Goal: Communication & Community: Answer question/provide support

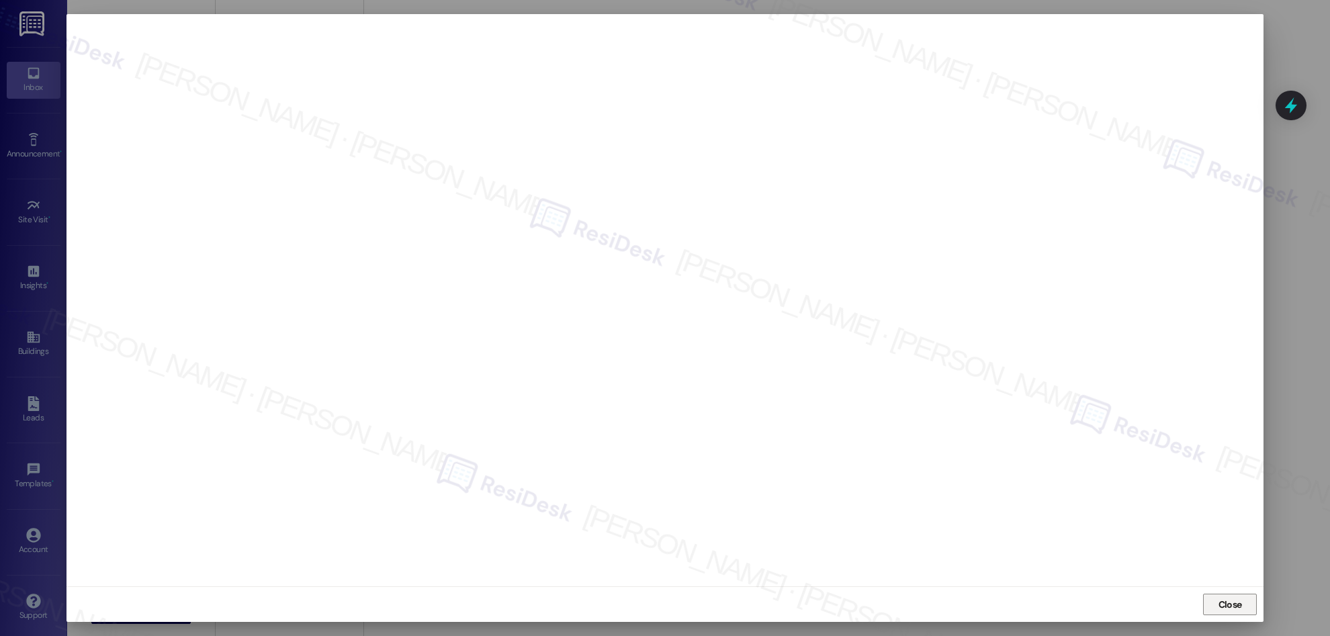
click at [1229, 603] on span "Close" at bounding box center [1230, 605] width 24 height 14
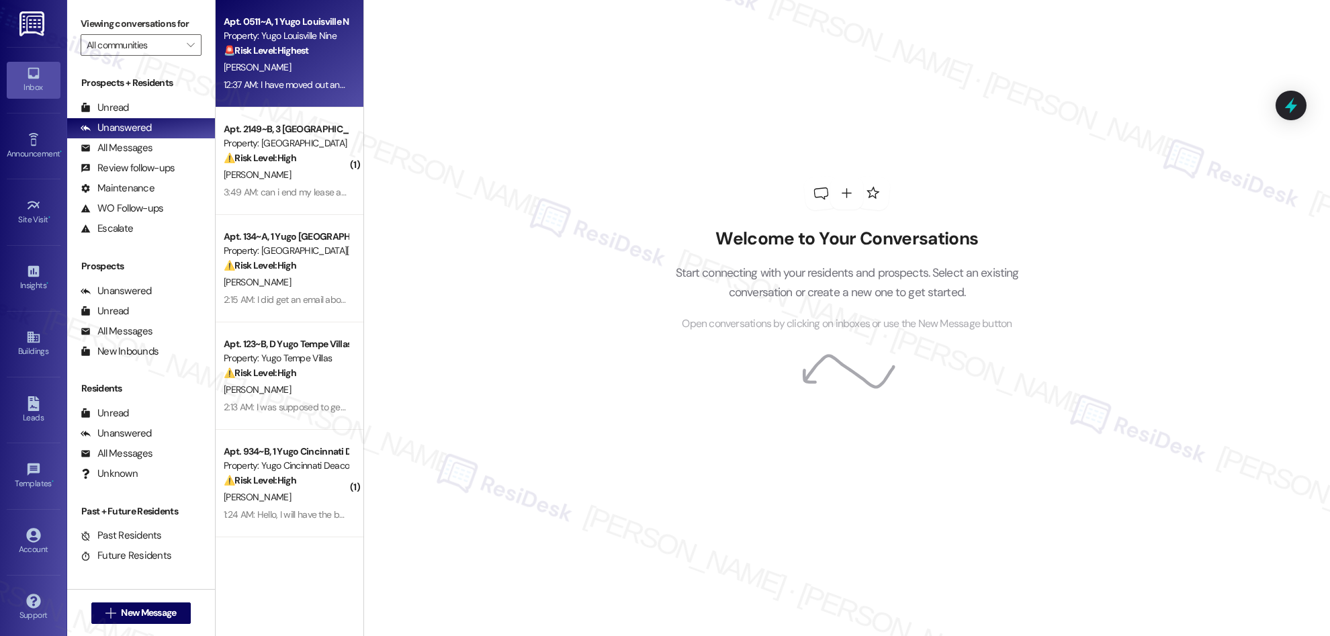
click at [306, 64] on div "[PERSON_NAME]" at bounding box center [285, 67] width 127 height 17
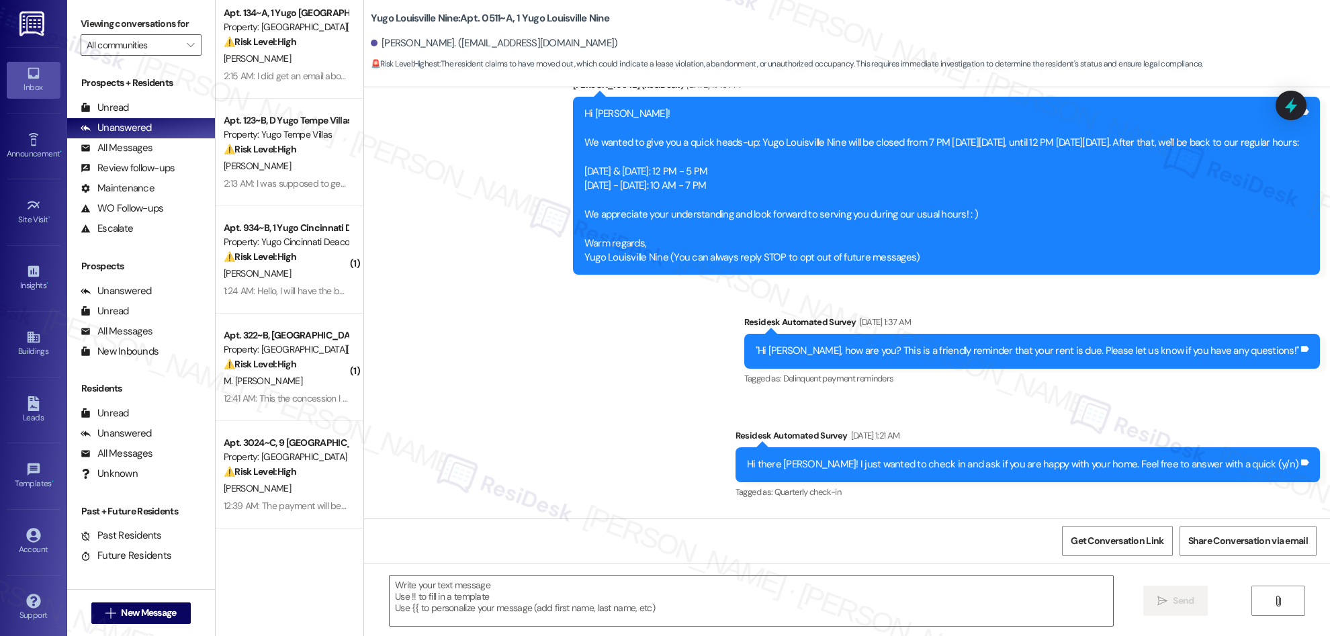
scroll to position [338, 0]
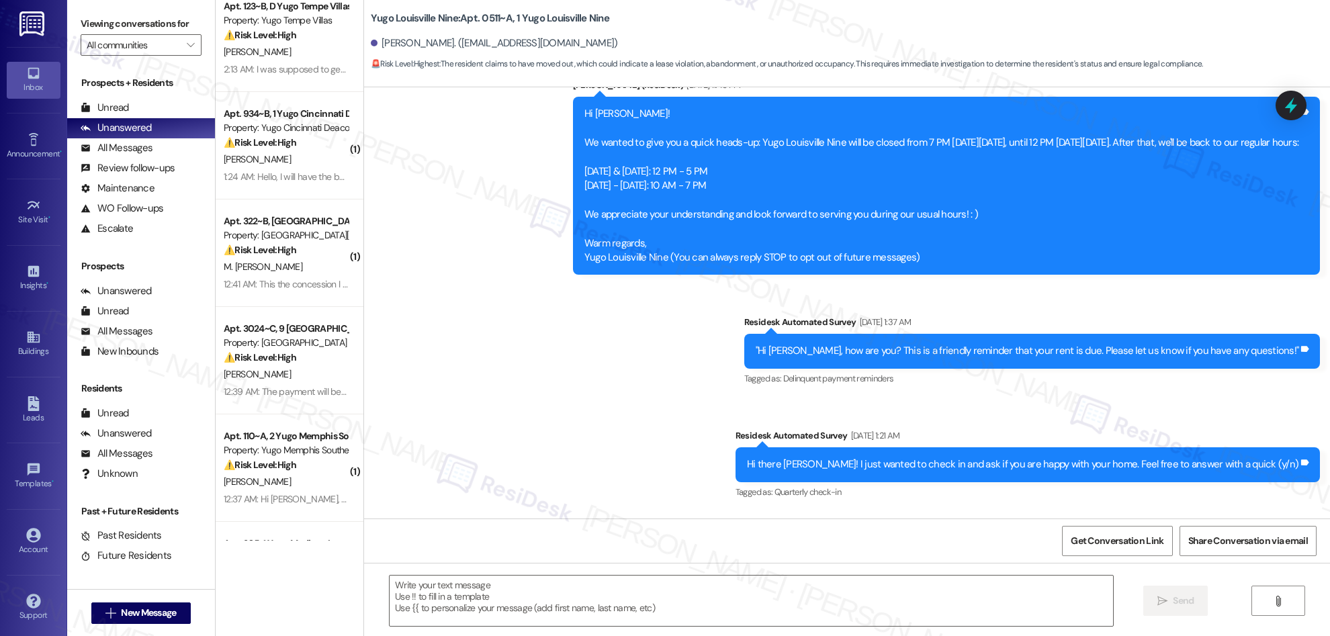
type textarea "Fetching suggested responses. Please feel free to read through the conversation…"
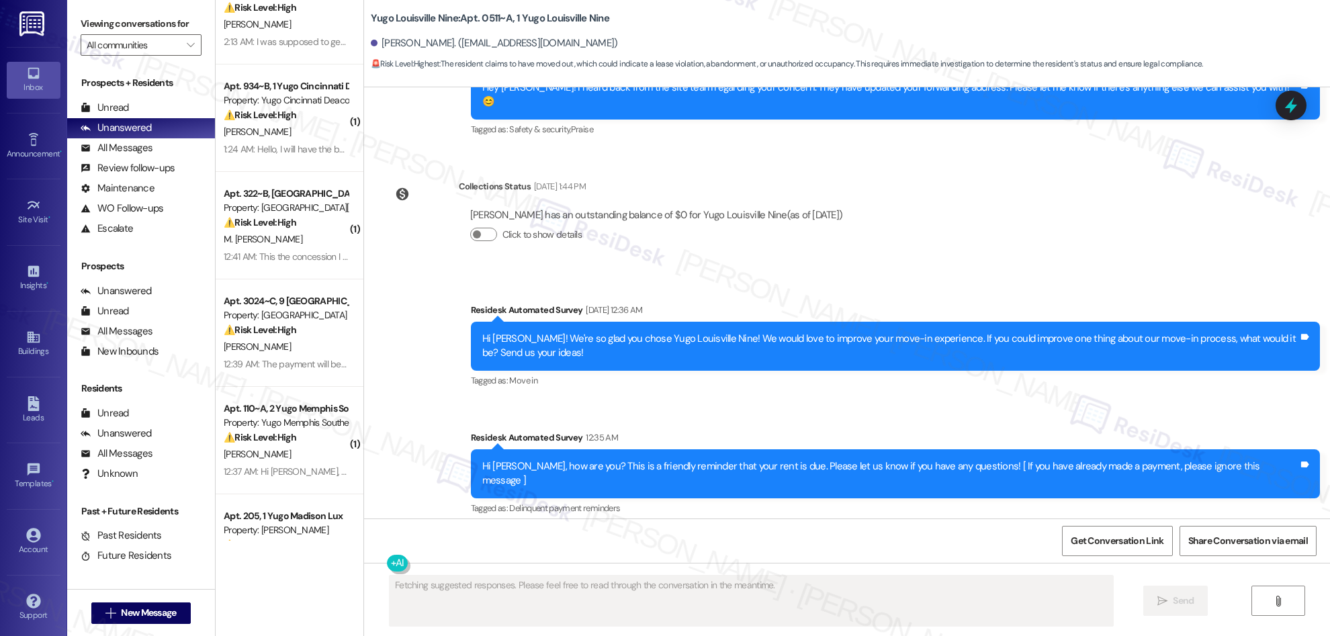
scroll to position [2309, 0]
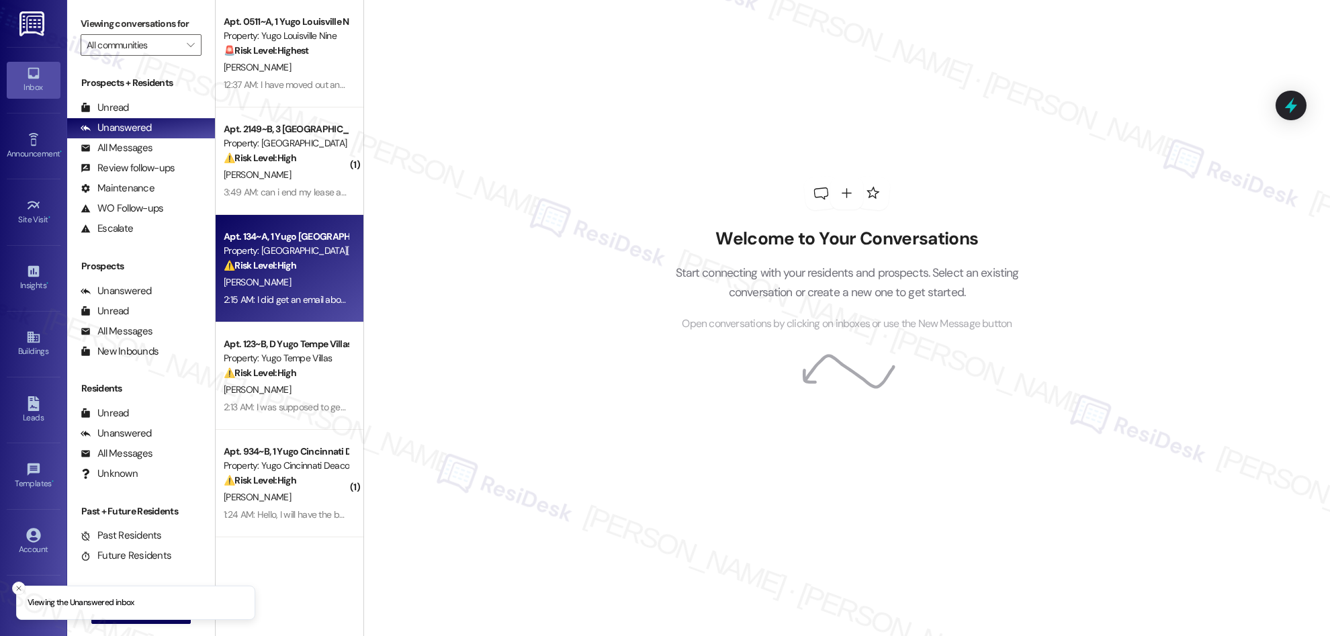
click at [260, 279] on div "[PERSON_NAME]" at bounding box center [285, 282] width 127 height 17
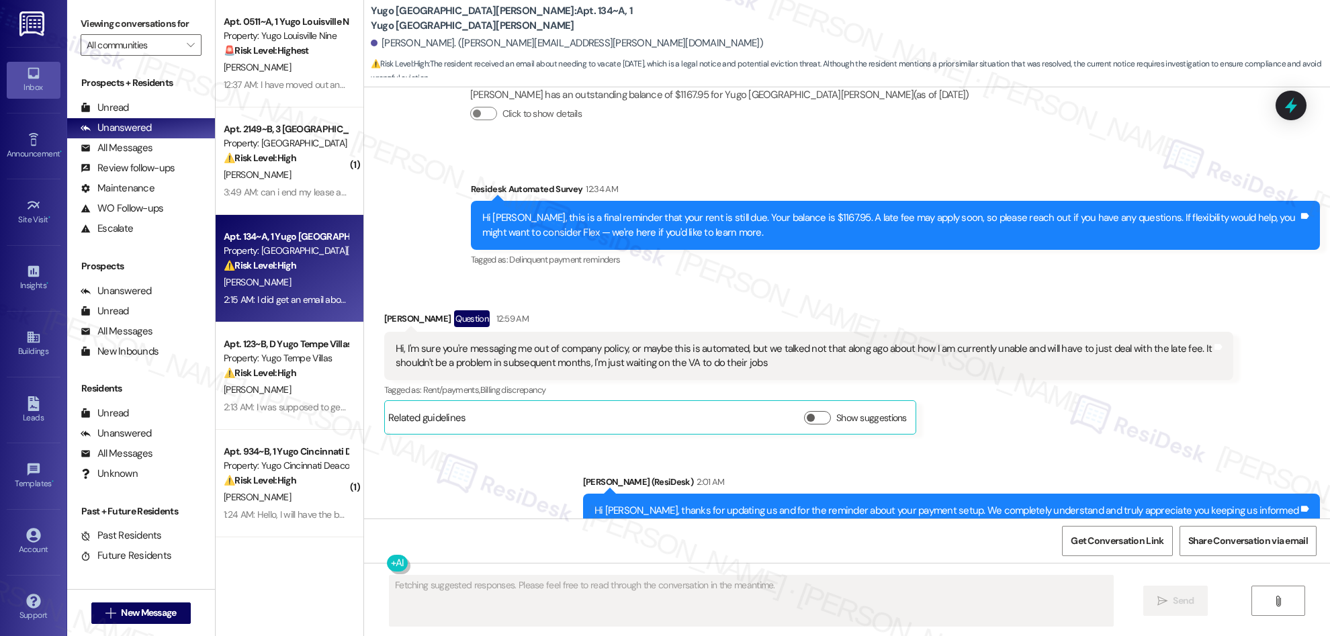
scroll to position [1918, 0]
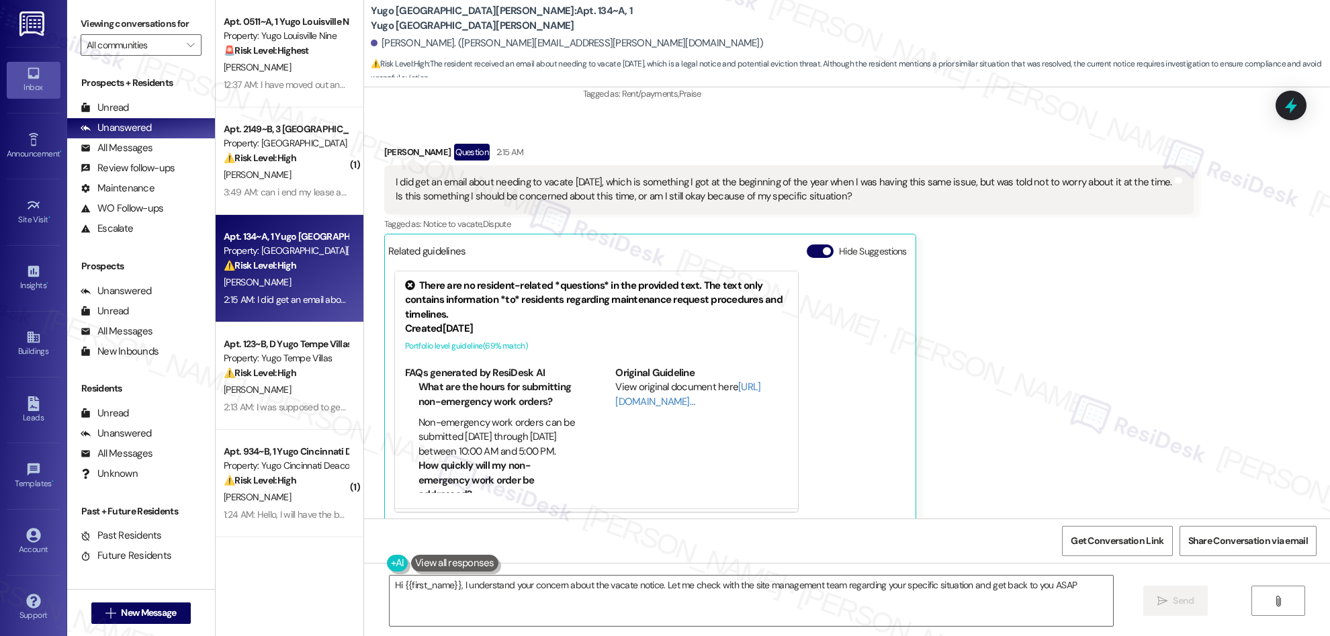
type textarea "Hi {{first_name}}, I understand your concern about the vacate notice. Let me ch…"
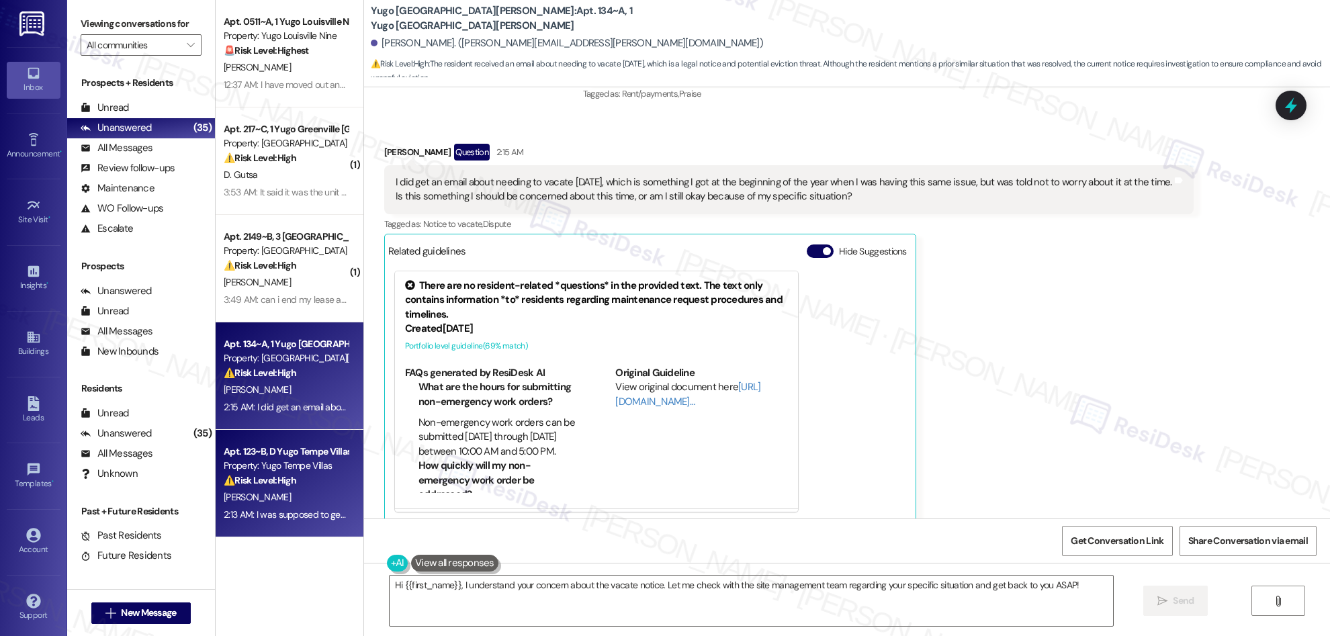
click at [259, 435] on div "Apt. 123~B, D Yugo Tempe Villas Property: Yugo Tempe Villas ⚠️ Risk Level: High…" at bounding box center [290, 483] width 148 height 107
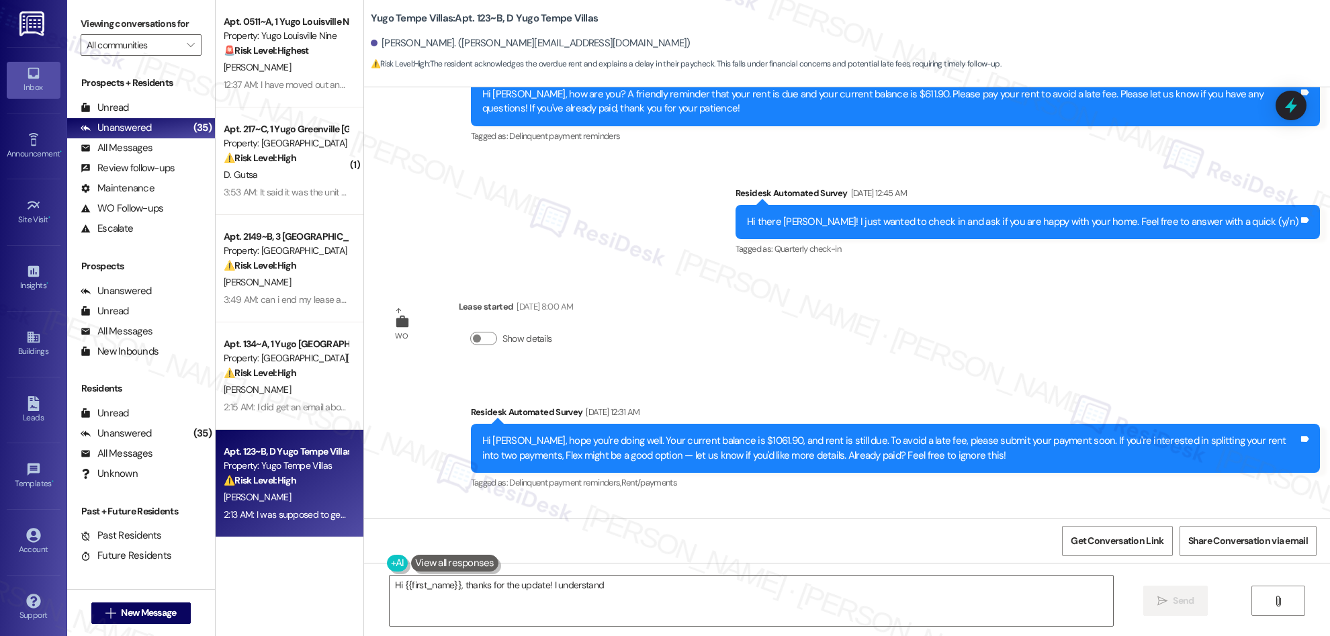
scroll to position [1204, 0]
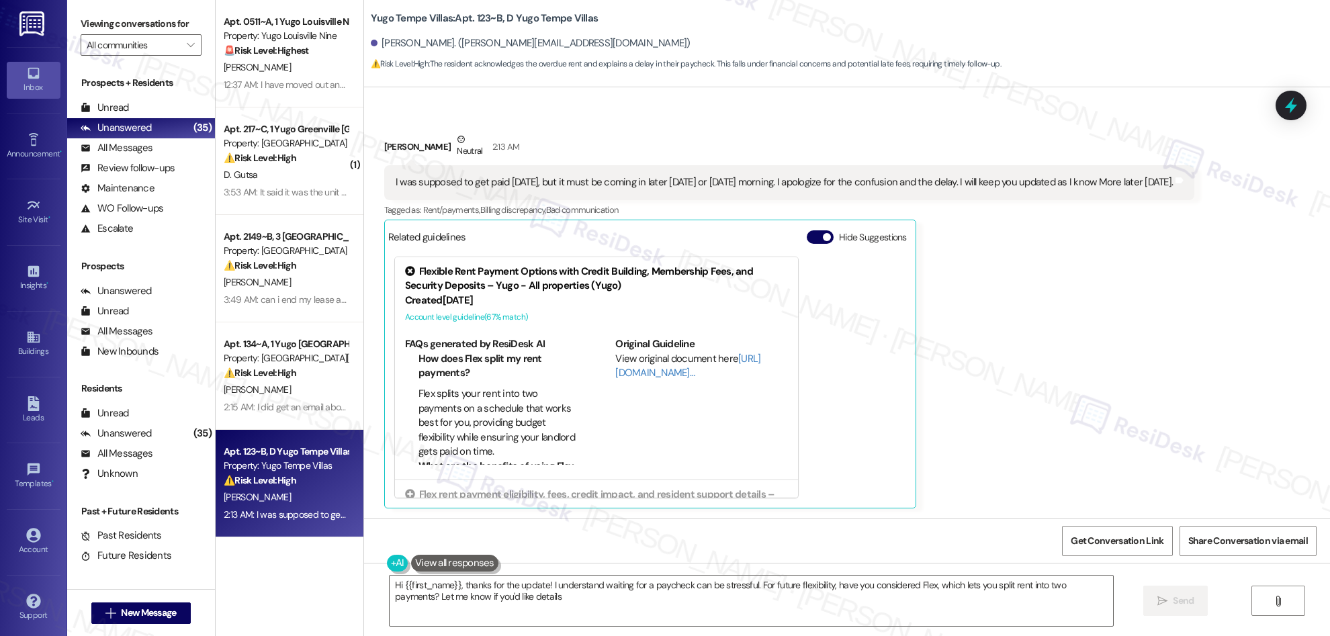
type textarea "Hi {{first_name}}, thanks for the update! I understand waiting for a paycheck c…"
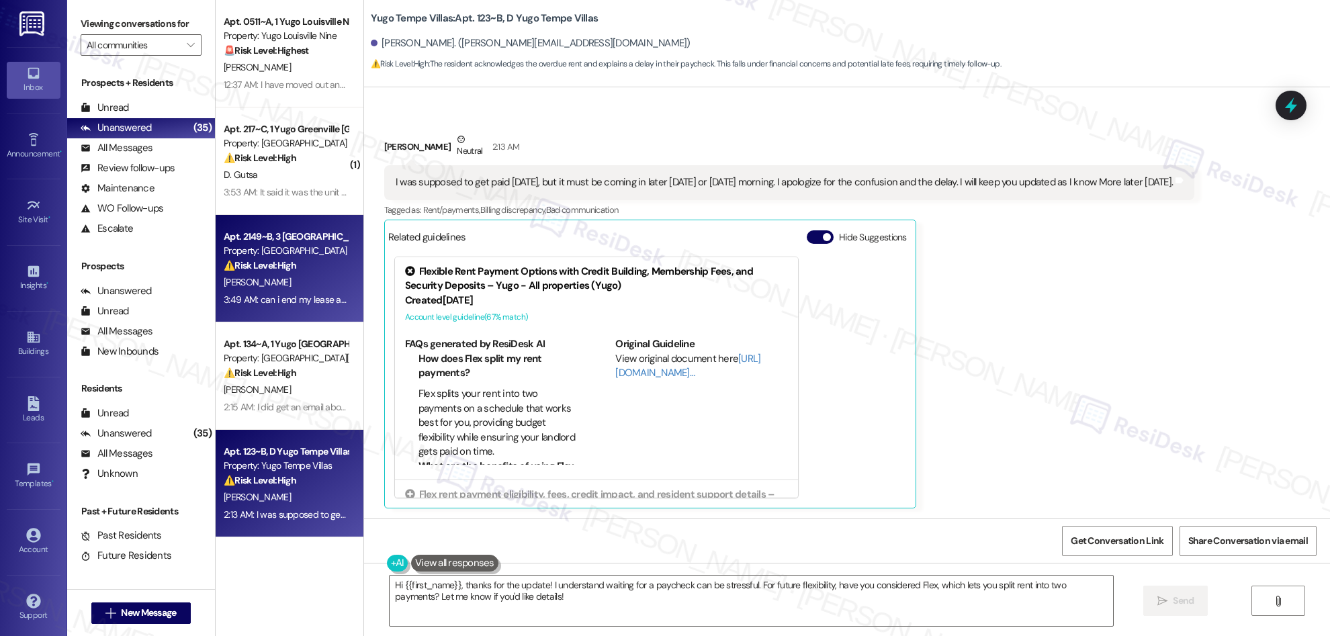
click at [308, 290] on div "[PERSON_NAME]" at bounding box center [285, 282] width 127 height 17
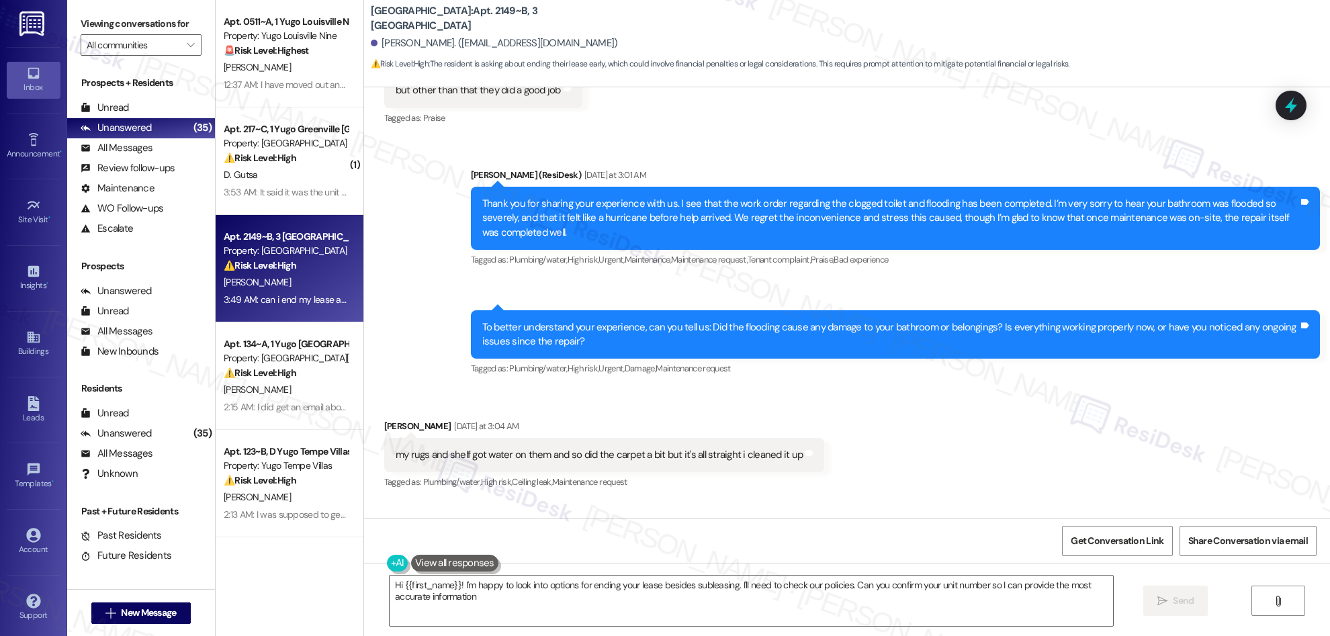
type textarea "Hi {{first_name}}! I'm happy to look into options for ending your lease besides…"
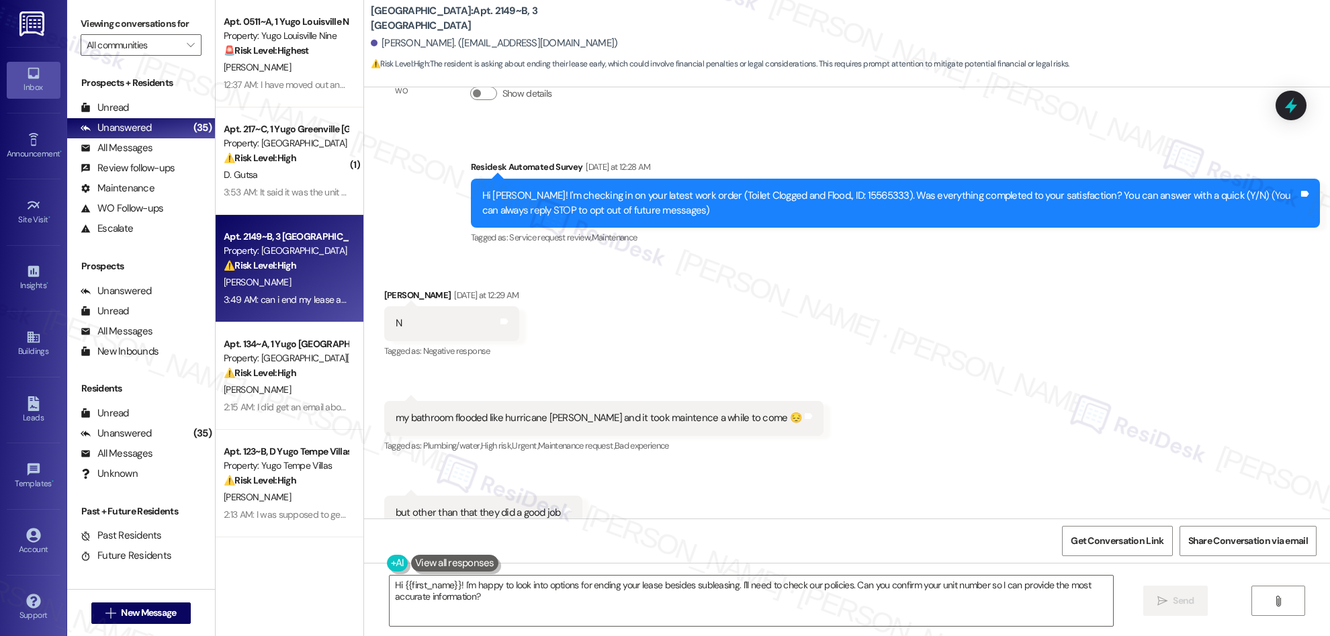
scroll to position [0, 0]
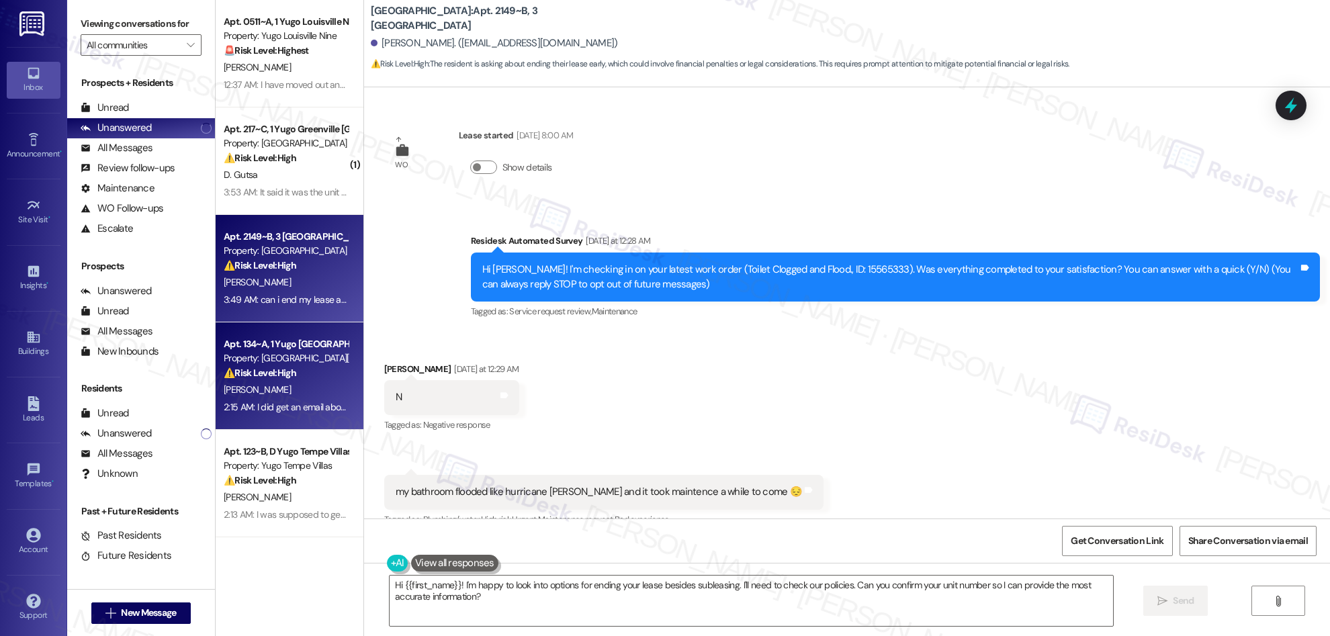
click at [302, 353] on div "Property: [GEOGRAPHIC_DATA][PERSON_NAME]" at bounding box center [286, 358] width 124 height 14
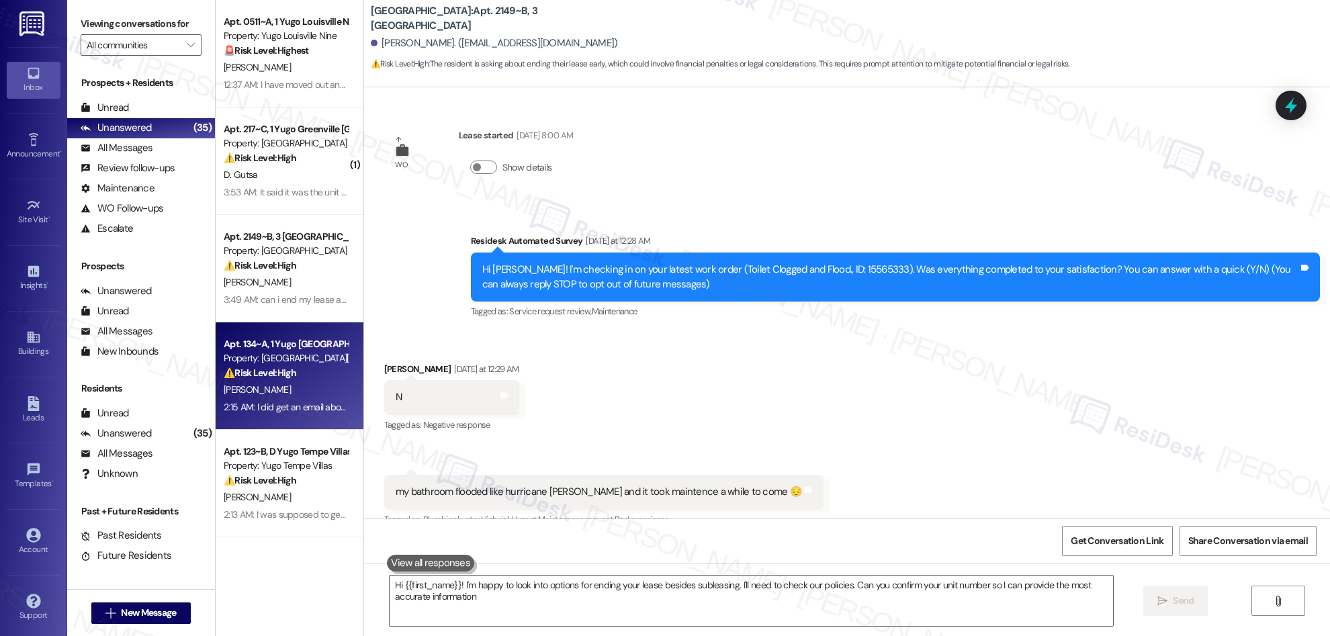
type textarea "Hi {{first_name}}! I'm happy to look into options for ending your lease besides…"
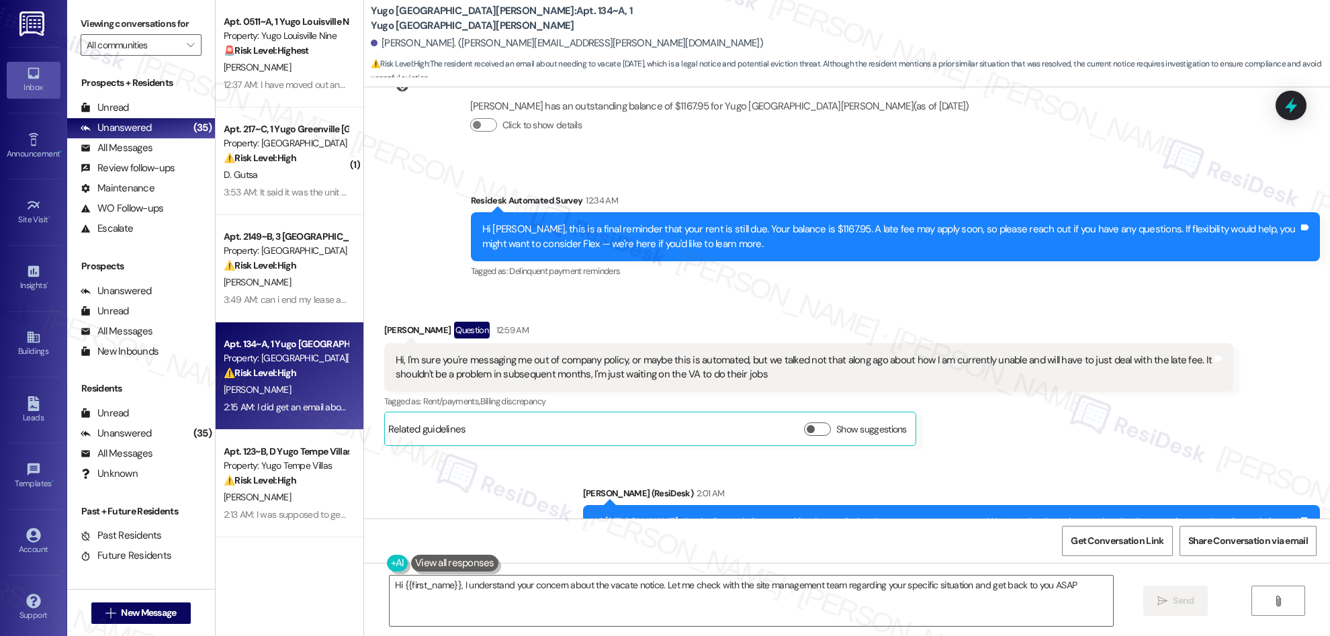
type textarea "Hi {{first_name}}, I understand your concern about the vacate notice. Let me ch…"
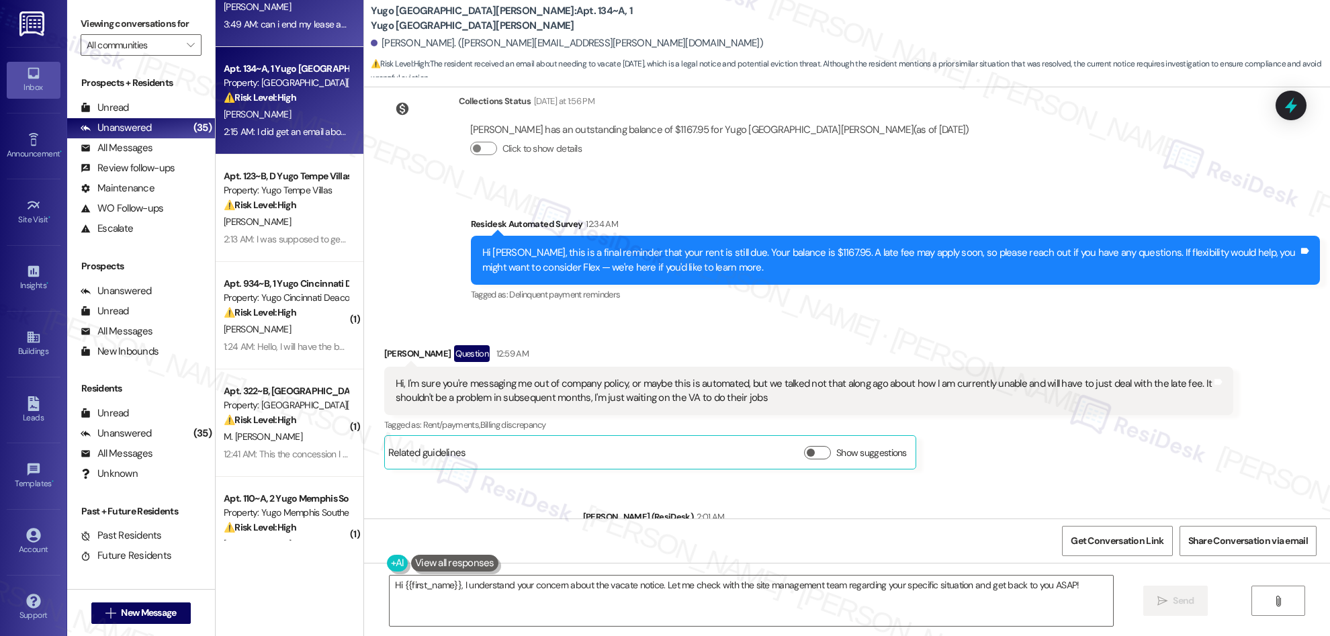
scroll to position [299, 0]
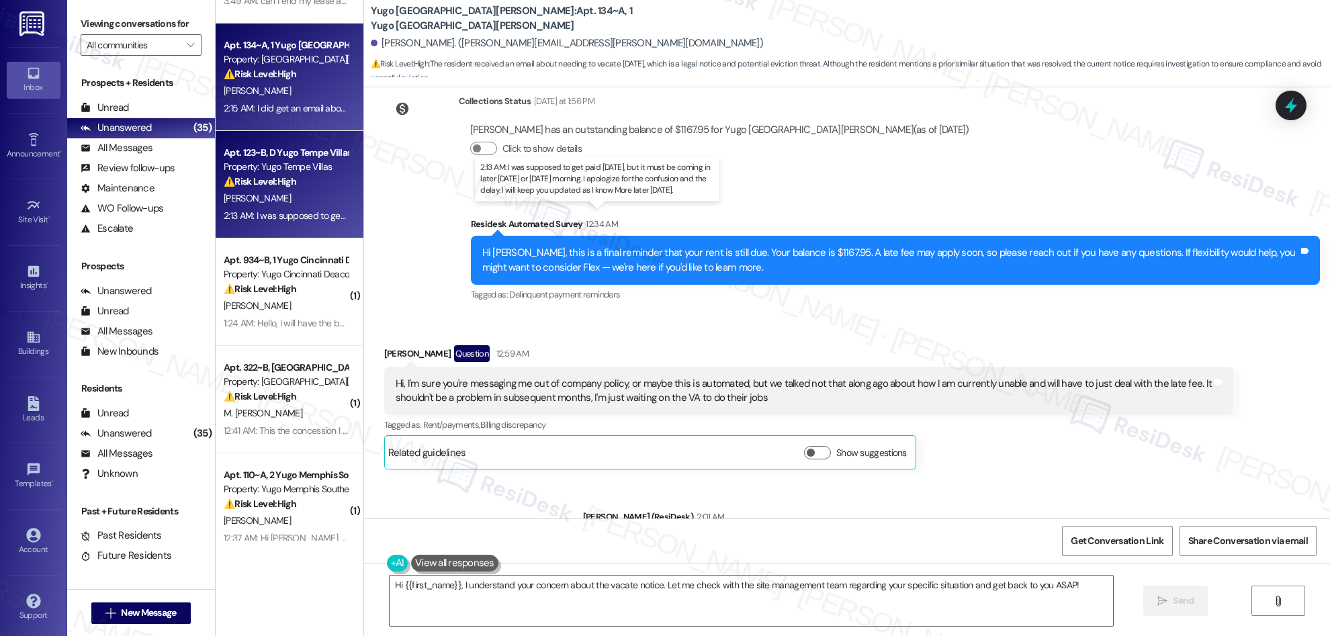
click at [284, 213] on div "2:13 AM: I was supposed to get paid [DATE], but it must be coming in later [DAT…" at bounding box center [599, 216] width 751 height 12
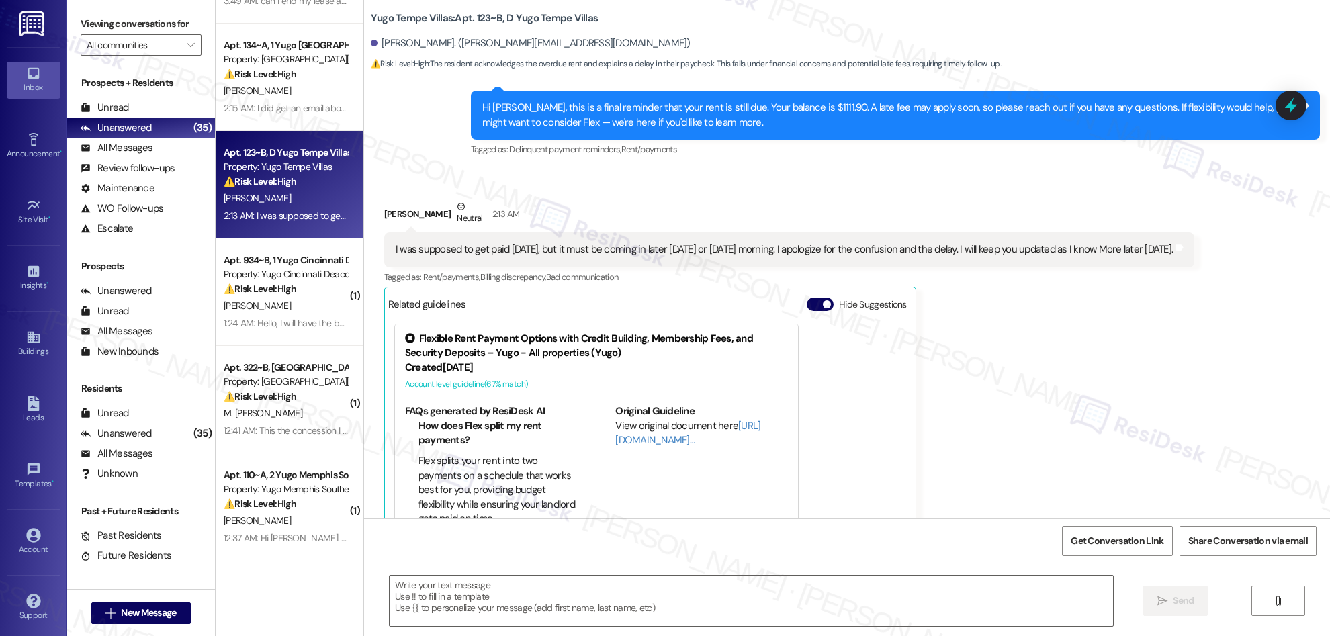
scroll to position [1204, 0]
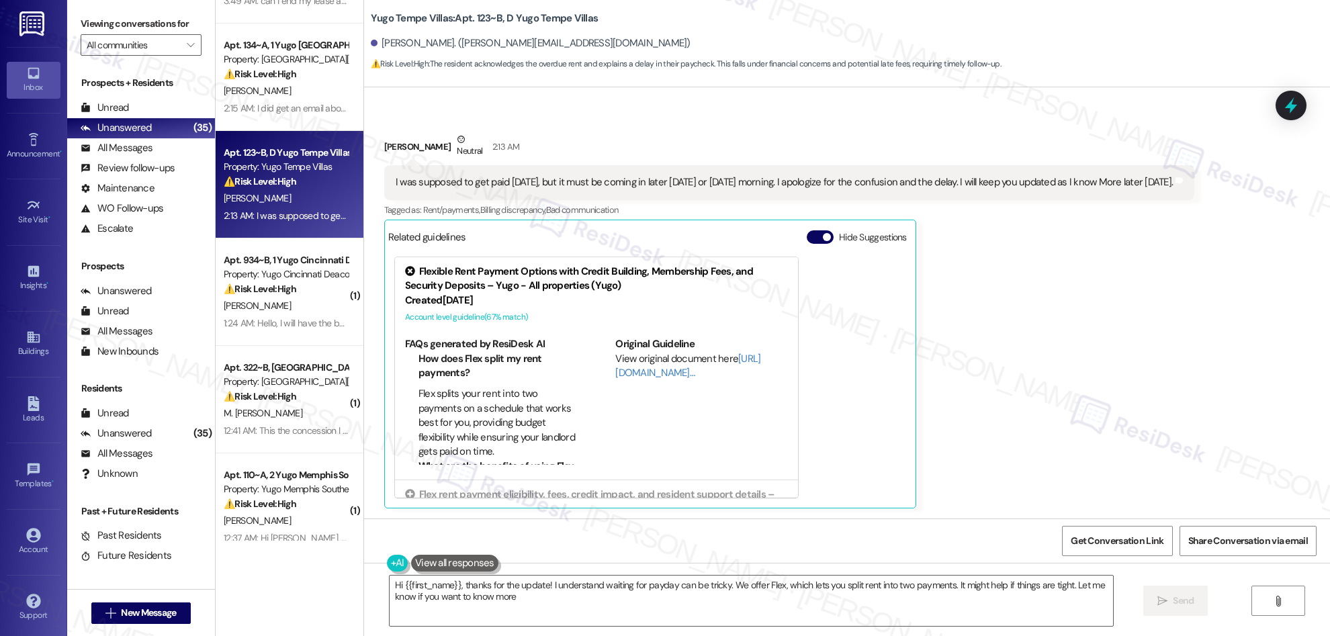
type textarea "Hi {{first_name}}, thanks for the update! I understand waiting for payday can b…"
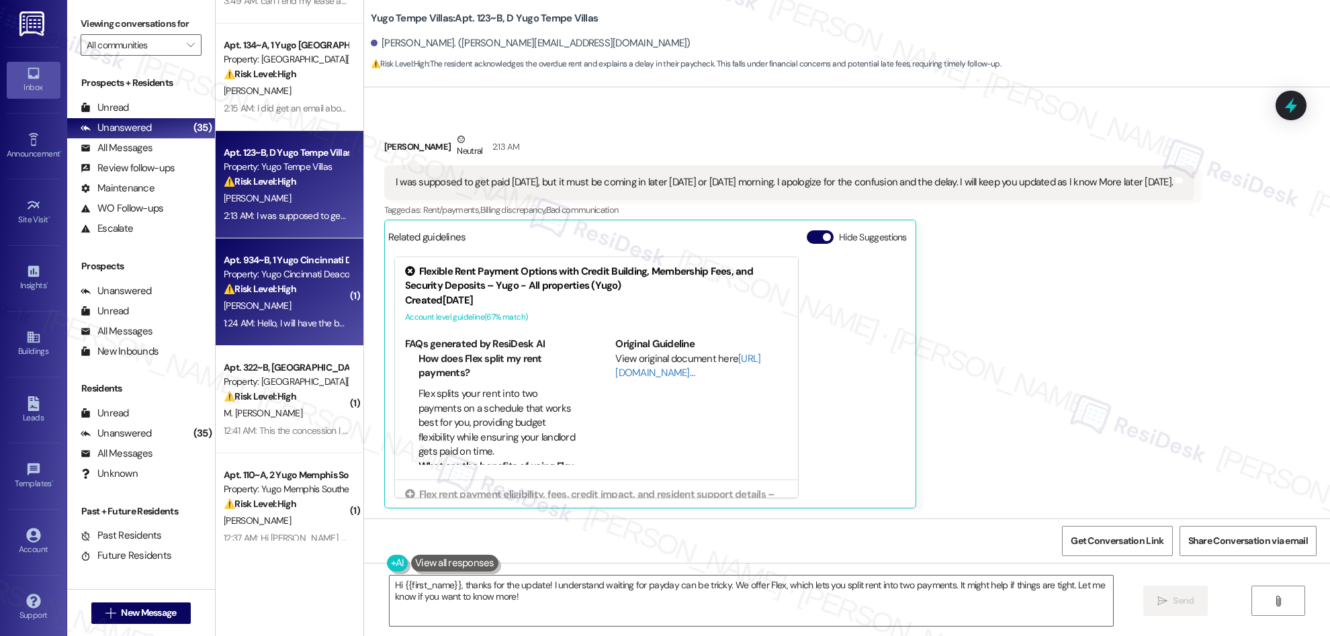
click at [286, 307] on div "[PERSON_NAME]" at bounding box center [285, 306] width 127 height 17
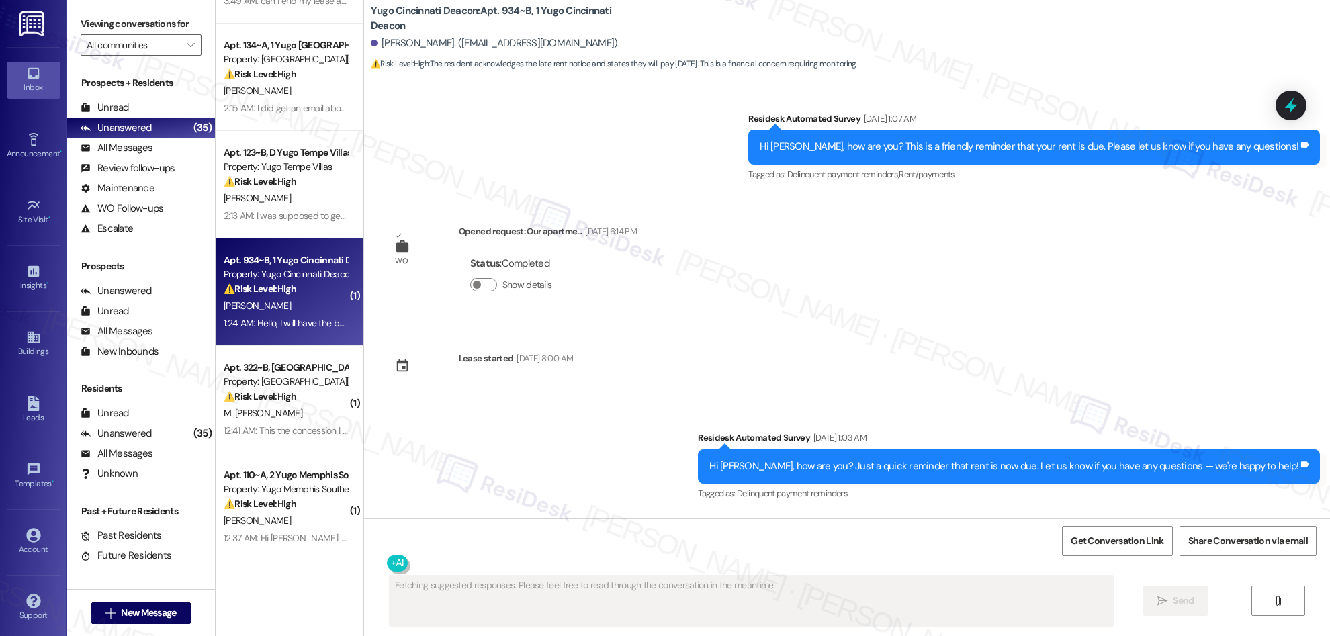
scroll to position [3929, 0]
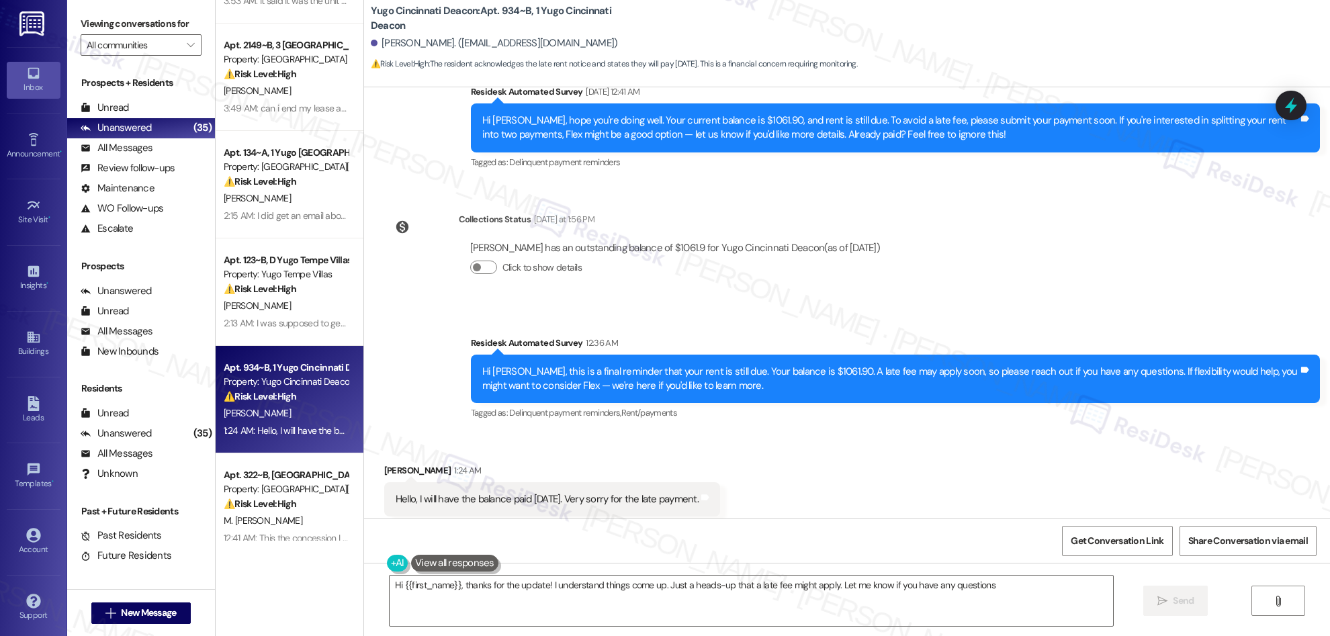
type textarea "Hi {{first_name}}, thanks for the update! I understand things come up. Just a h…"
